Goal: Information Seeking & Learning: Learn about a topic

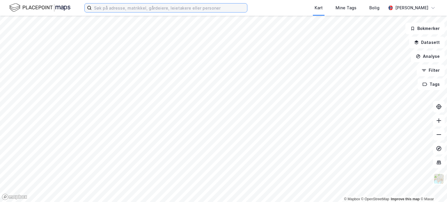
click at [189, 6] on input at bounding box center [169, 7] width 155 height 9
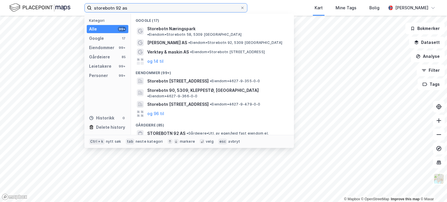
type input "storebotn 92 as"
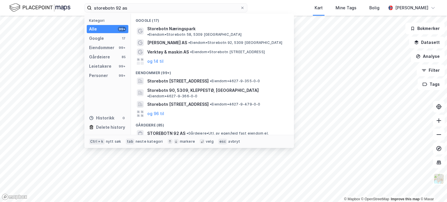
click at [207, 131] on span "• Gårdeiere • Utl. av egen/leid fast eiendom el." at bounding box center [228, 133] width 82 height 5
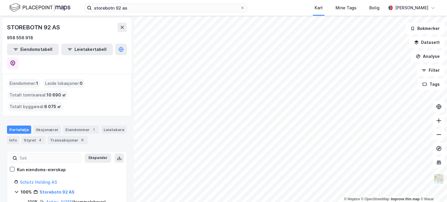
scroll to position [11, 0]
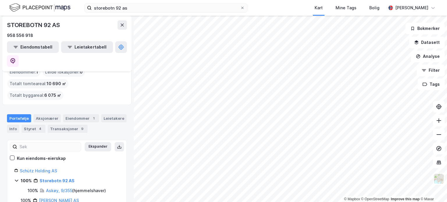
drag, startPoint x: 85, startPoint y: 56, endPoint x: 86, endPoint y: 21, distance: 34.3
click at [86, 21] on div "STOREBOTN 92 AS" at bounding box center [67, 24] width 120 height 9
click at [63, 188] on link "Askøy, 9/355" at bounding box center [59, 190] width 26 height 5
